Goal: Information Seeking & Learning: Check status

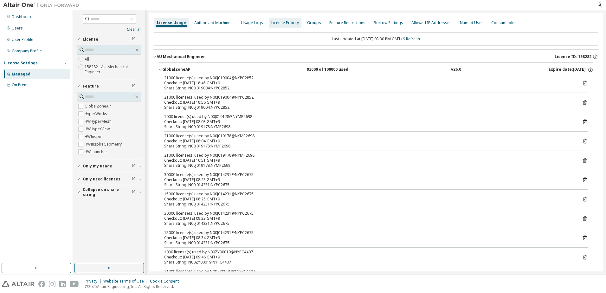
drag, startPoint x: 0, startPoint y: 0, endPoint x: 207, endPoint y: 21, distance: 208.3
click at [212, 20] on div "Authorized Machines" at bounding box center [213, 23] width 43 height 10
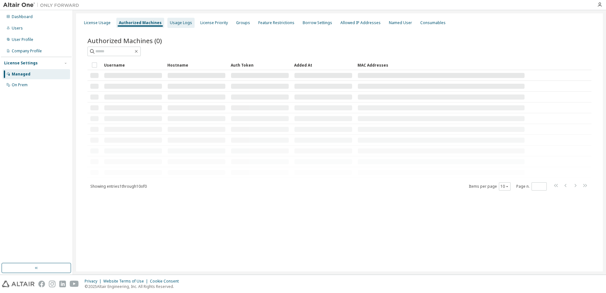
click at [182, 26] on div "Usage Logs" at bounding box center [180, 23] width 27 height 10
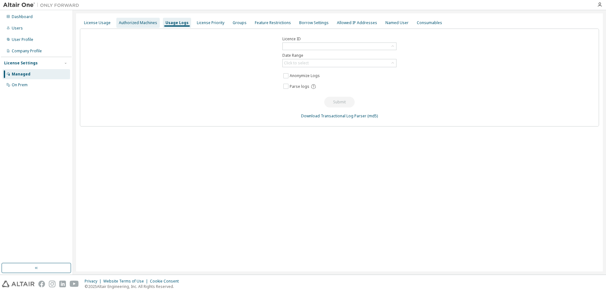
click at [131, 20] on div "Authorized Machines" at bounding box center [138, 22] width 38 height 5
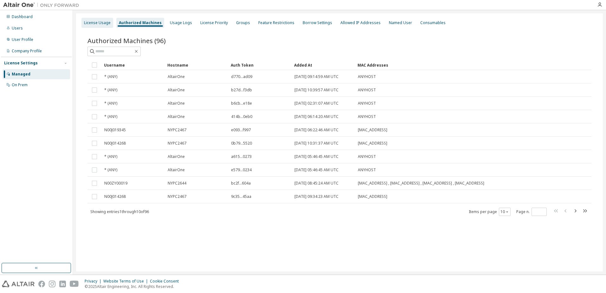
click at [105, 22] on div "License Usage" at bounding box center [97, 22] width 27 height 5
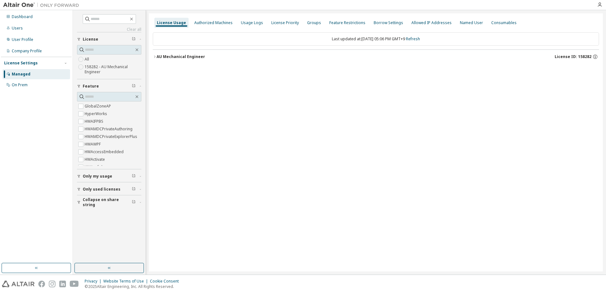
click at [101, 60] on div "All 158282 - AU Mechanical Engineer" at bounding box center [109, 65] width 64 height 20
click at [104, 104] on label "GlobalZoneAP" at bounding box center [99, 106] width 28 height 8
click at [192, 56] on div "AU Mechanical Engineer" at bounding box center [181, 56] width 48 height 5
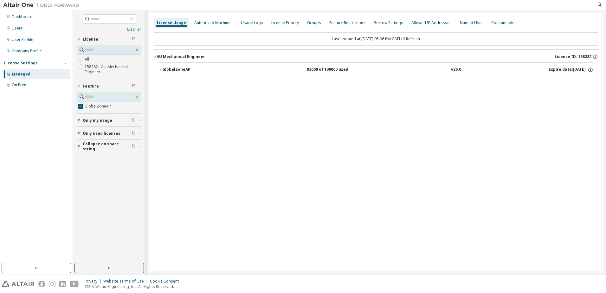
click at [169, 112] on div "License Usage Authorized Machines Usage Logs License Priority Groups Feature Re…" at bounding box center [376, 142] width 454 height 258
click at [187, 72] on div "GlobalZoneAP" at bounding box center [190, 70] width 57 height 6
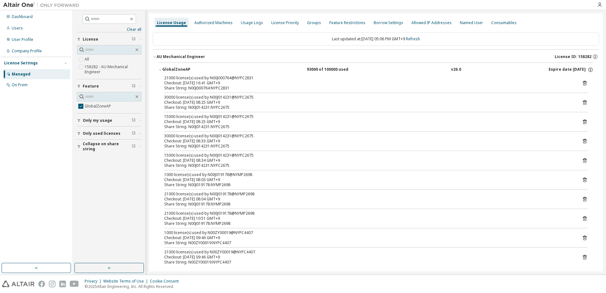
scroll to position [7, 0]
